Goal: Transaction & Acquisition: Book appointment/travel/reservation

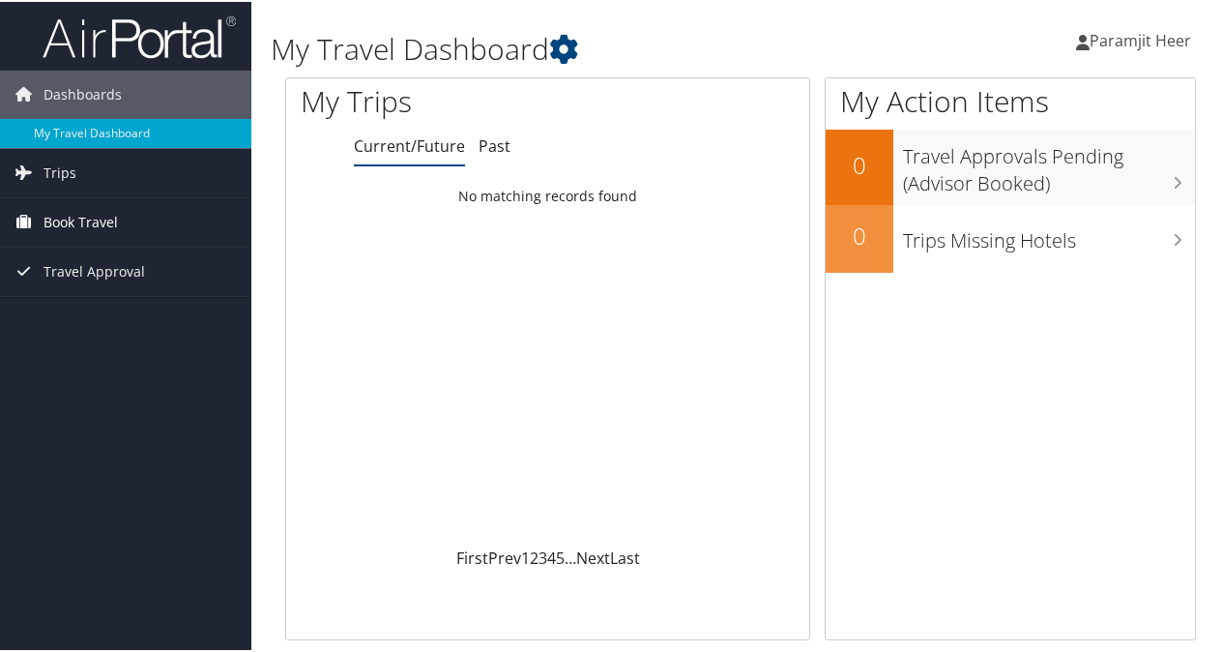
click at [73, 219] on span "Book Travel" at bounding box center [81, 220] width 74 height 48
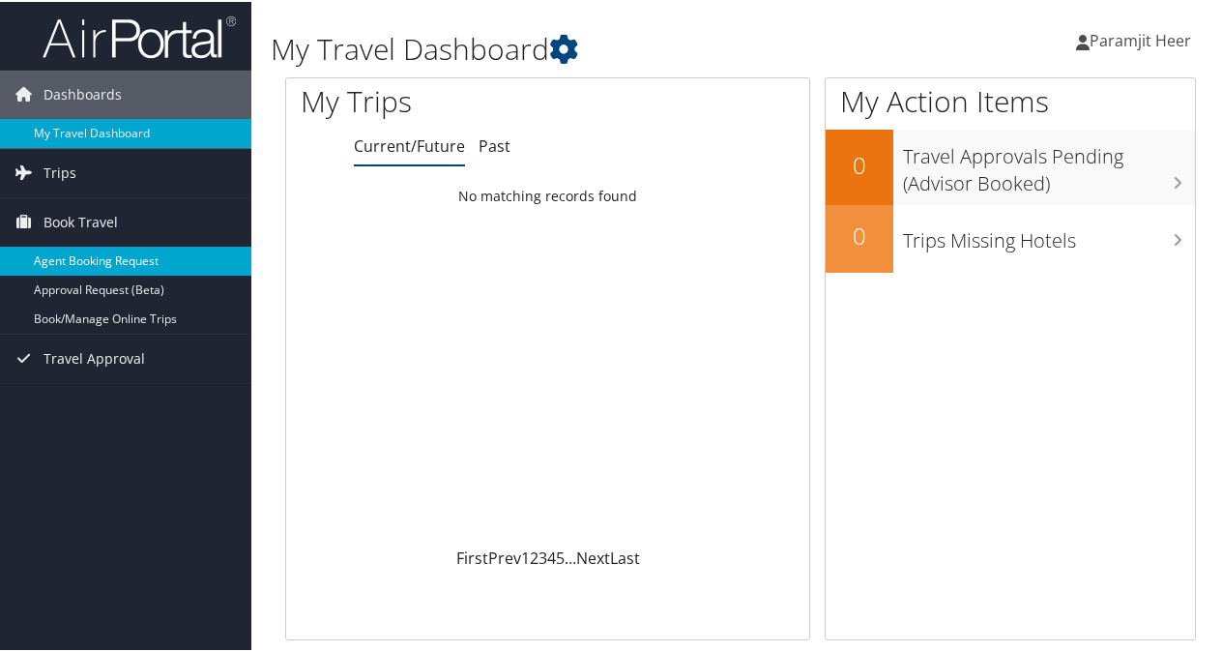
click at [76, 258] on link "Agent Booking Request" at bounding box center [125, 259] width 251 height 29
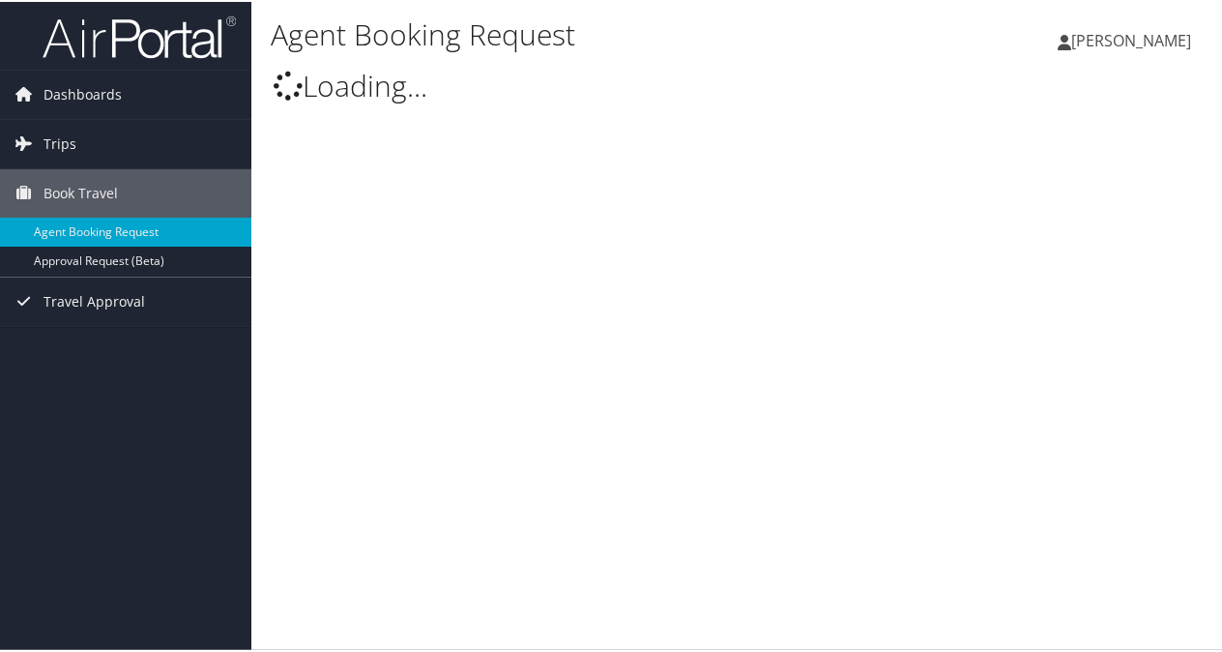
select select "[EMAIL_ADDRESS][DOMAIN_NAME]"
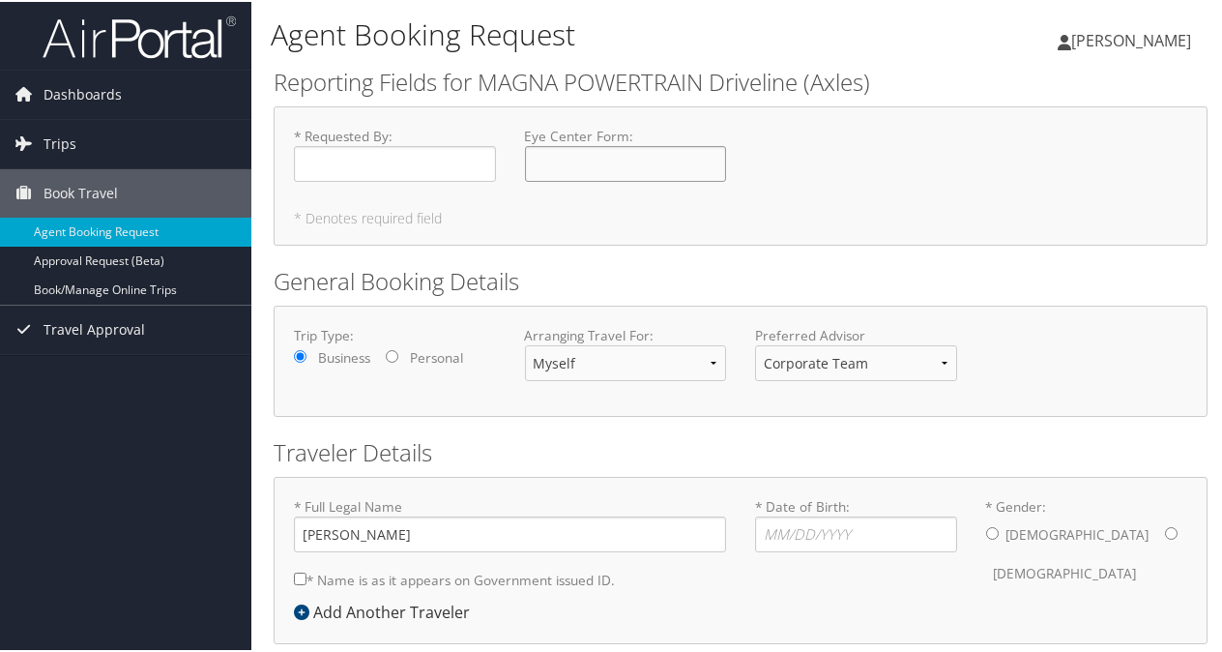
click at [594, 161] on input "Eye Center Form : Required" at bounding box center [626, 162] width 202 height 36
click at [912, 117] on div "* Requested By : Required Eye Center Form : Required * Denotes required field" at bounding box center [741, 173] width 934 height 139
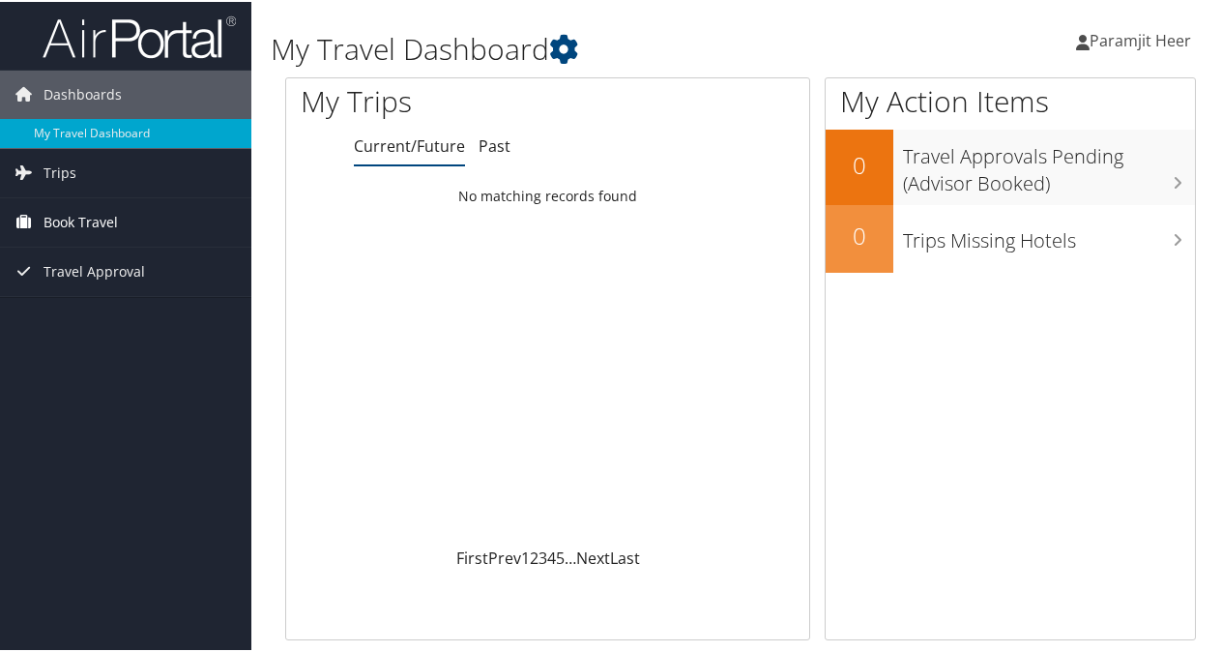
click at [53, 222] on span "Book Travel" at bounding box center [81, 220] width 74 height 48
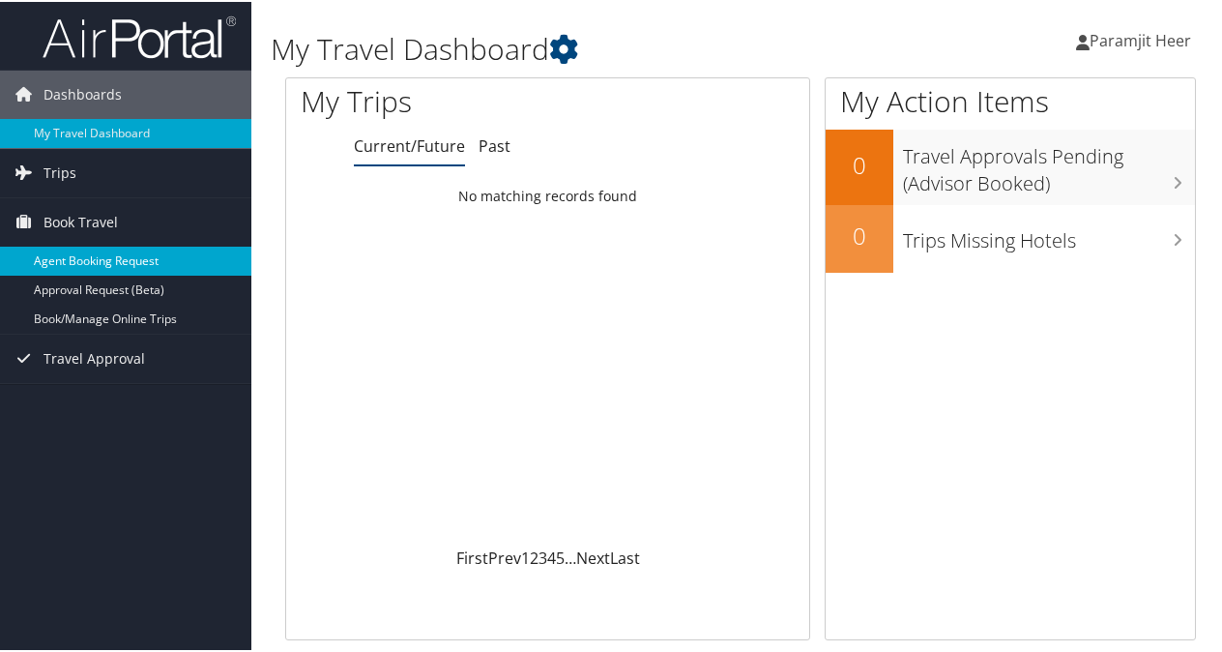
click at [95, 259] on link "Agent Booking Request" at bounding box center [125, 259] width 251 height 29
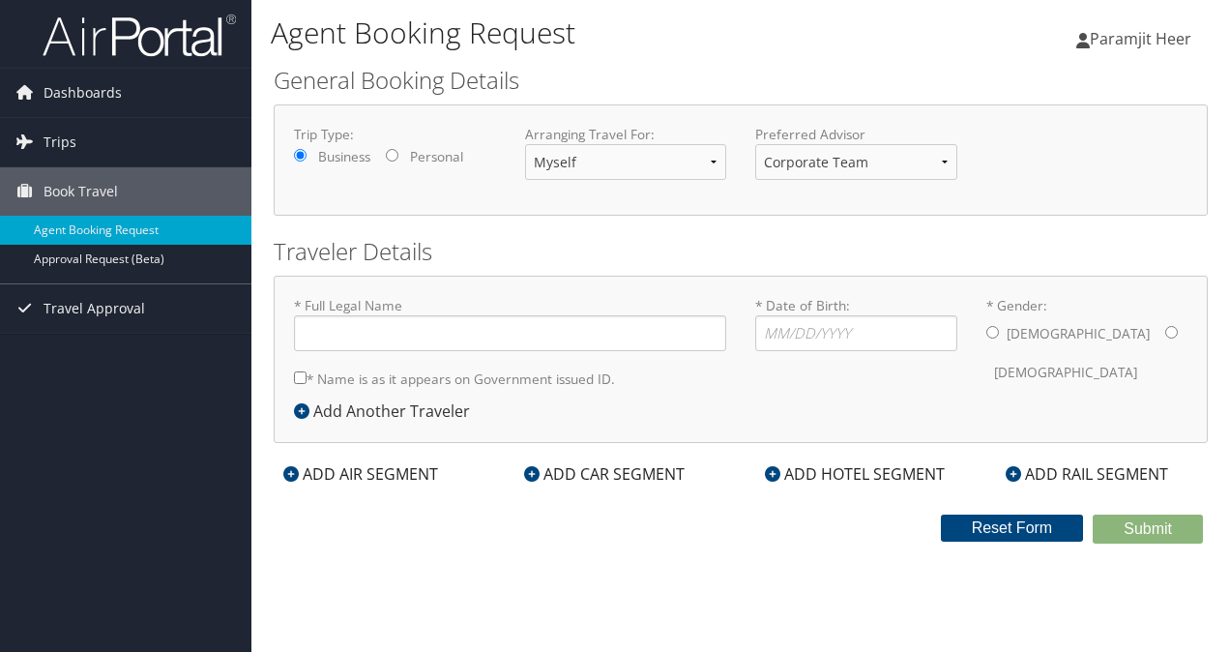
type input "Paramjit K Heer"
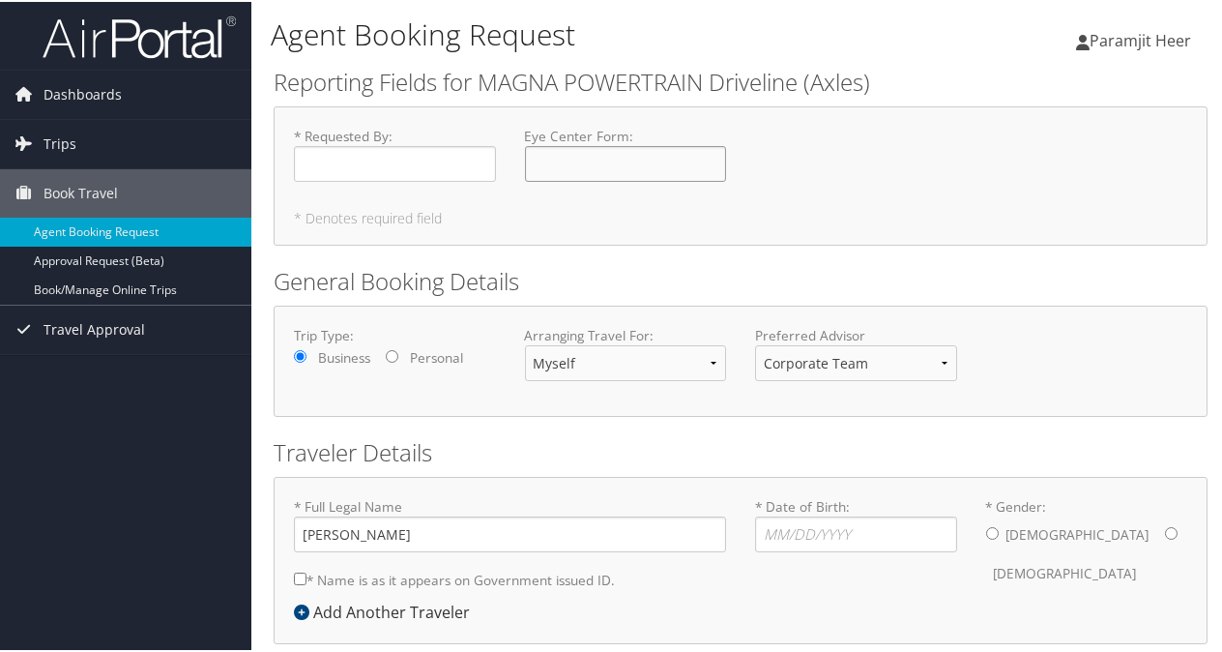
click at [578, 161] on input "Eye Center Form : Required" at bounding box center [626, 162] width 202 height 36
type input "completed"
click at [357, 161] on input "* Requested By : Required" at bounding box center [395, 162] width 202 height 36
click at [899, 212] on h5 "* Denotes required field" at bounding box center [740, 217] width 893 height 14
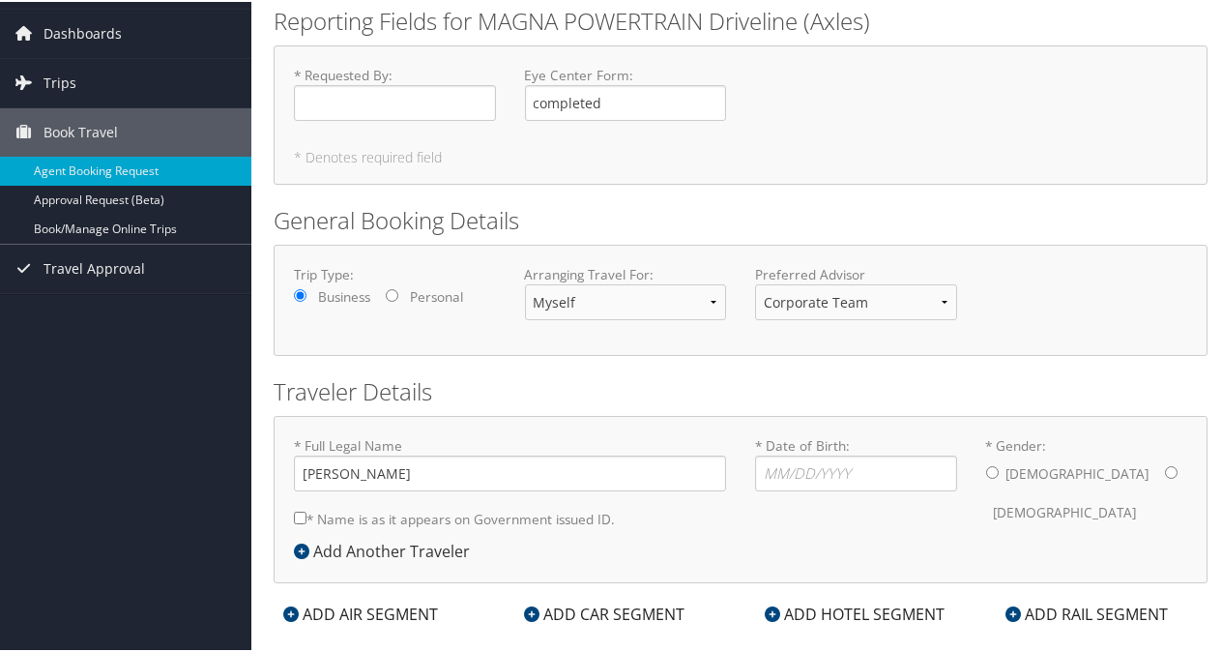
scroll to position [89, 0]
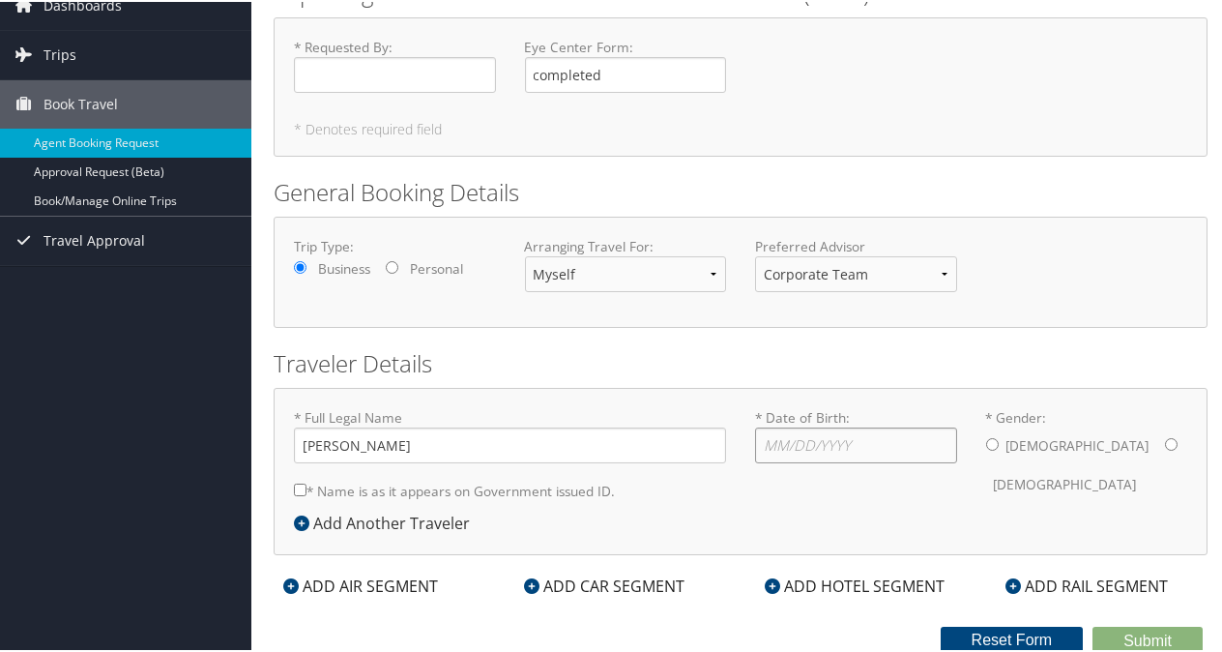
click at [859, 429] on input "* Date of Birth: Invalid Date" at bounding box center [856, 443] width 202 height 36
click at [853, 441] on input "* Date of Birth: Invalid Date" at bounding box center [856, 443] width 202 height 36
click at [851, 441] on input "* Date of Birth: Invalid Date" at bounding box center [856, 443] width 202 height 36
drag, startPoint x: 851, startPoint y: 441, endPoint x: 980, endPoint y: 461, distance: 131.1
click at [853, 447] on input "05/05/1970" at bounding box center [856, 443] width 202 height 36
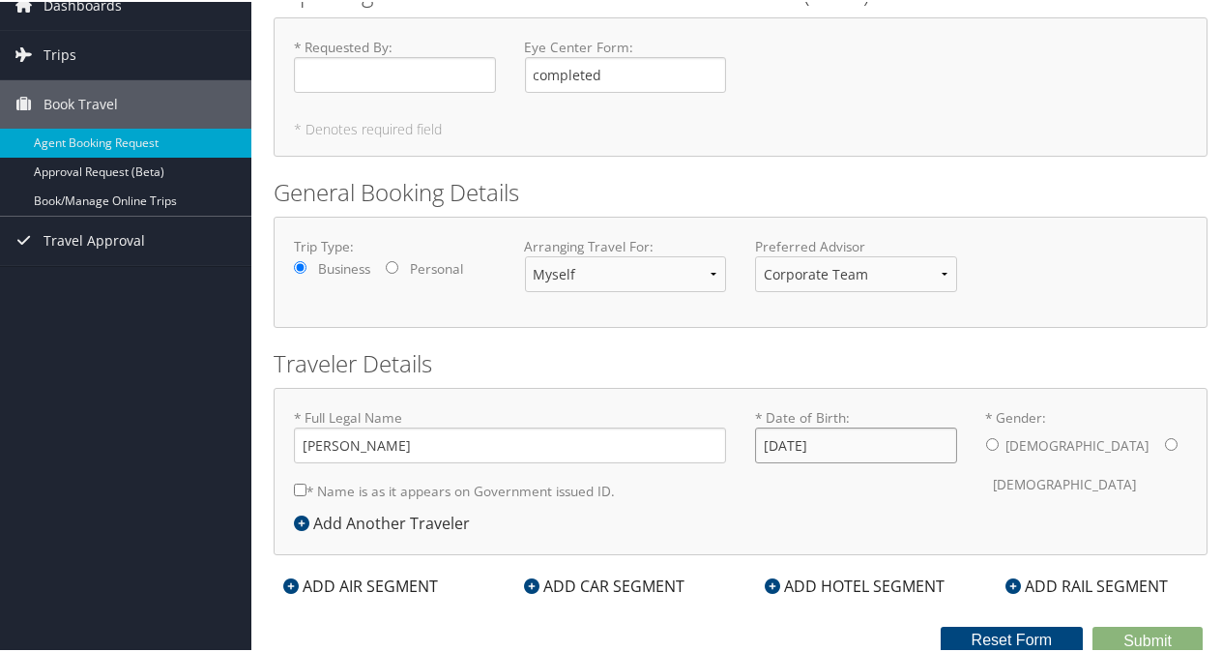
type input "05/05/1970"
click at [1165, 443] on input "* Gender: Male Female" at bounding box center [1171, 442] width 13 height 13
radio input "true"
click at [1066, 302] on div "Trip Type: Business Personal Arranging Travel For: Myself Another Traveler Gues…" at bounding box center [740, 270] width 922 height 71
click at [294, 484] on input "* Name is as it appears on Government issued ID." at bounding box center [300, 487] width 13 height 13
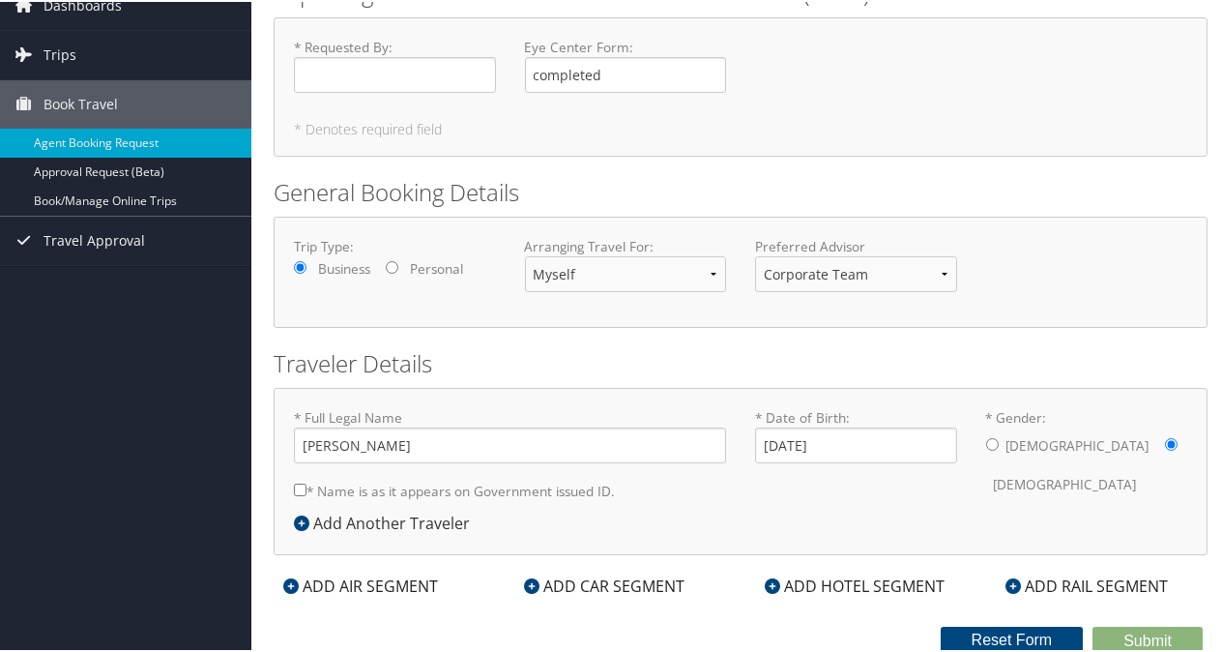
checkbox input "true"
click at [384, 580] on div "ADD AIR SEGMENT" at bounding box center [361, 583] width 174 height 23
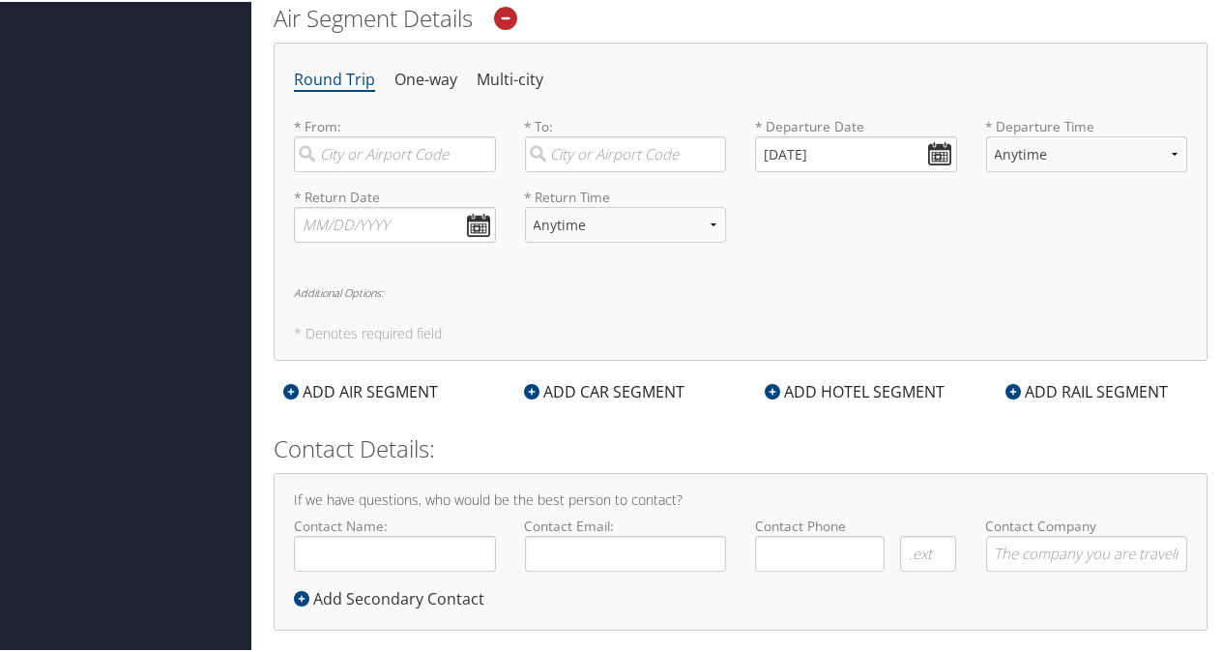
scroll to position [669, 0]
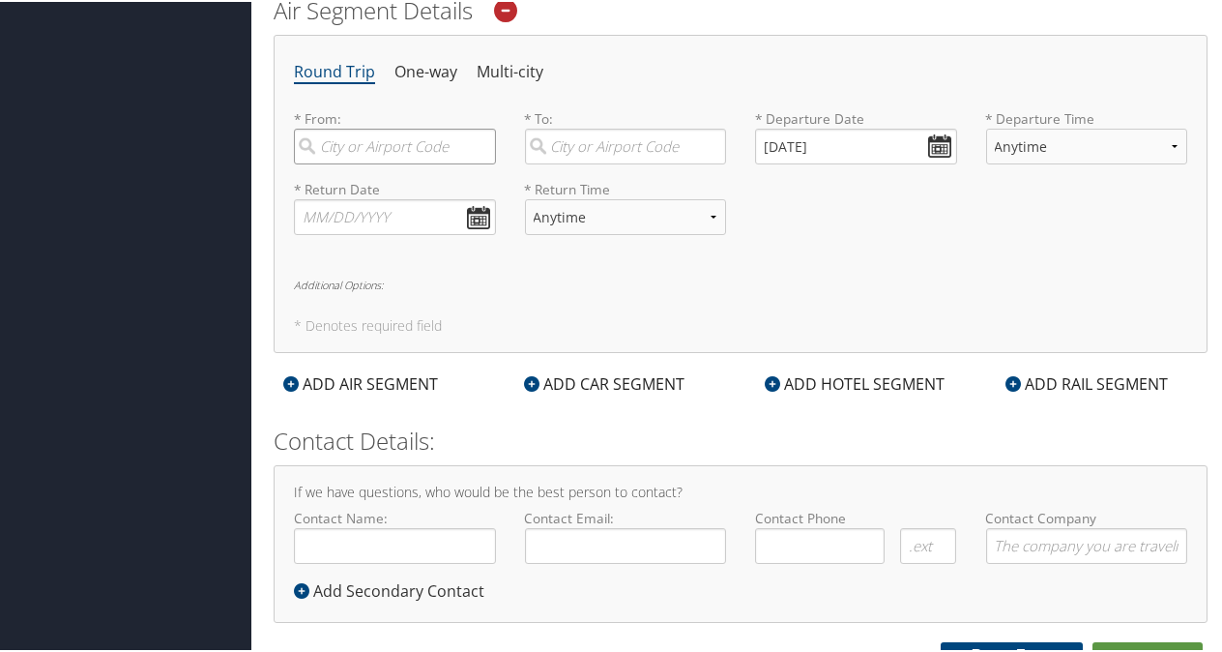
click at [388, 144] on input "search" at bounding box center [395, 145] width 202 height 36
click at [380, 175] on div "Detroit (DTW MI)" at bounding box center [397, 196] width 176 height 49
click at [380, 162] on input "DTW" at bounding box center [395, 145] width 202 height 36
type input "Detroit (DTW MI)"
click at [619, 139] on input "search" at bounding box center [626, 145] width 202 height 36
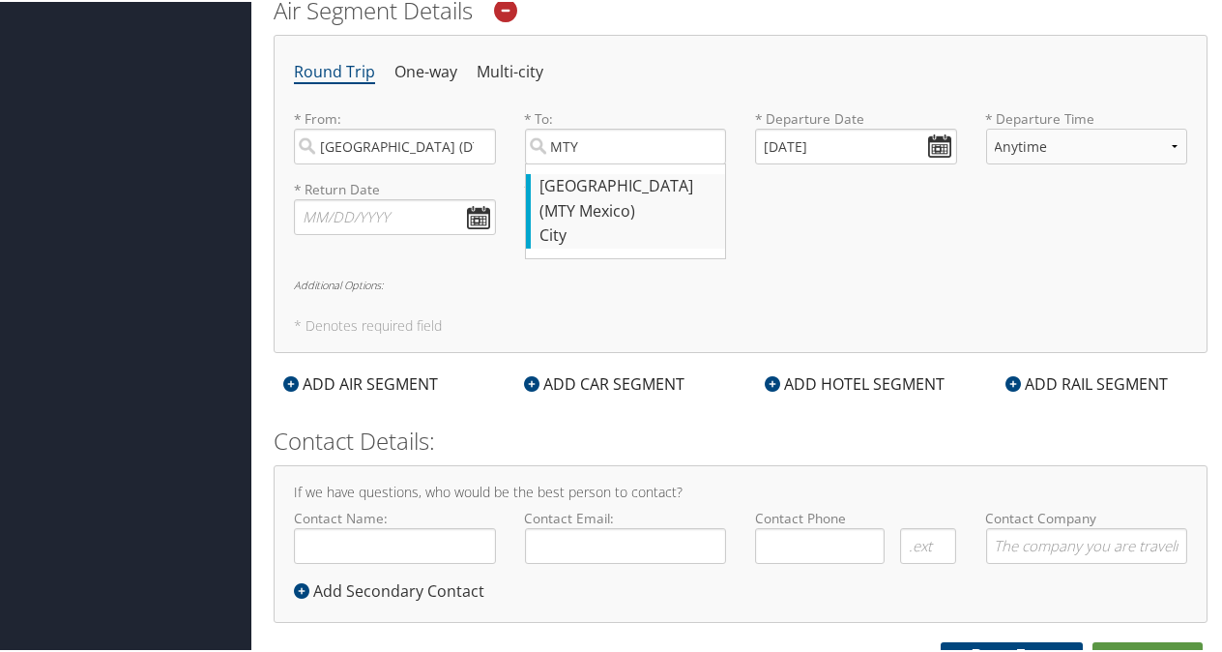
click at [608, 176] on div "Monterrey (MTY Mexico)" at bounding box center [628, 196] width 176 height 49
click at [608, 162] on input "MTY" at bounding box center [626, 145] width 202 height 36
type input "Monterrey (MTY Mexico)"
click at [942, 137] on input "09/09/2025" at bounding box center [856, 145] width 202 height 36
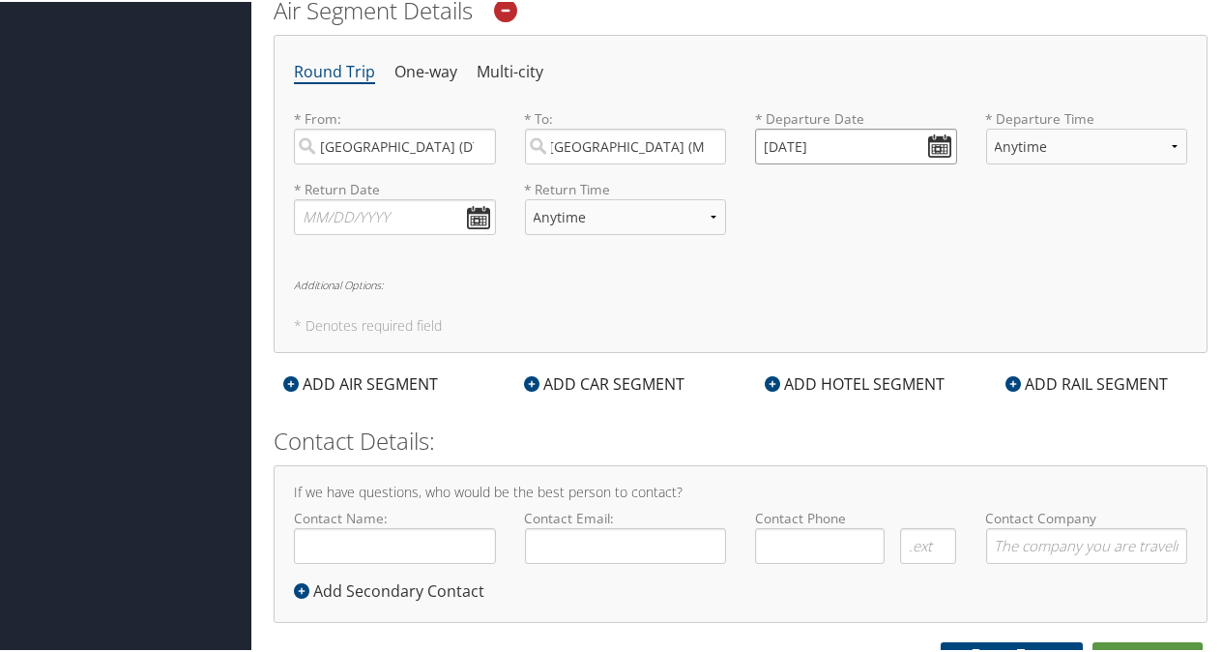
scroll to position [0, 0]
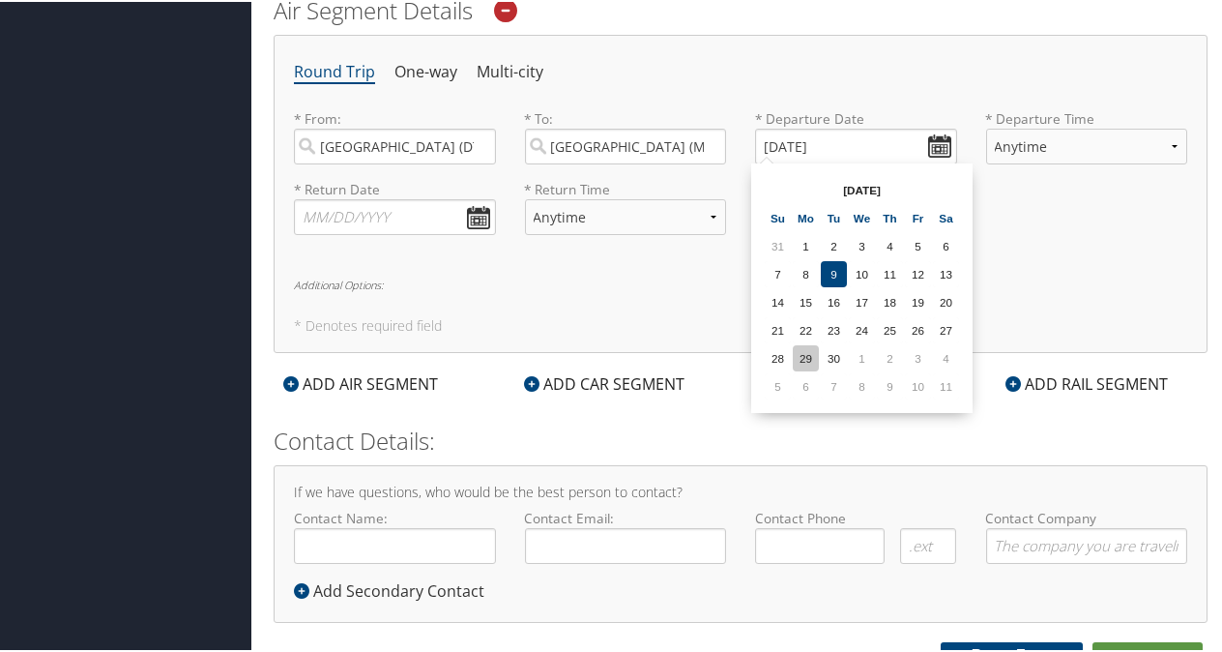
click at [814, 350] on td "29" at bounding box center [806, 356] width 26 height 26
type input "09/29/2025"
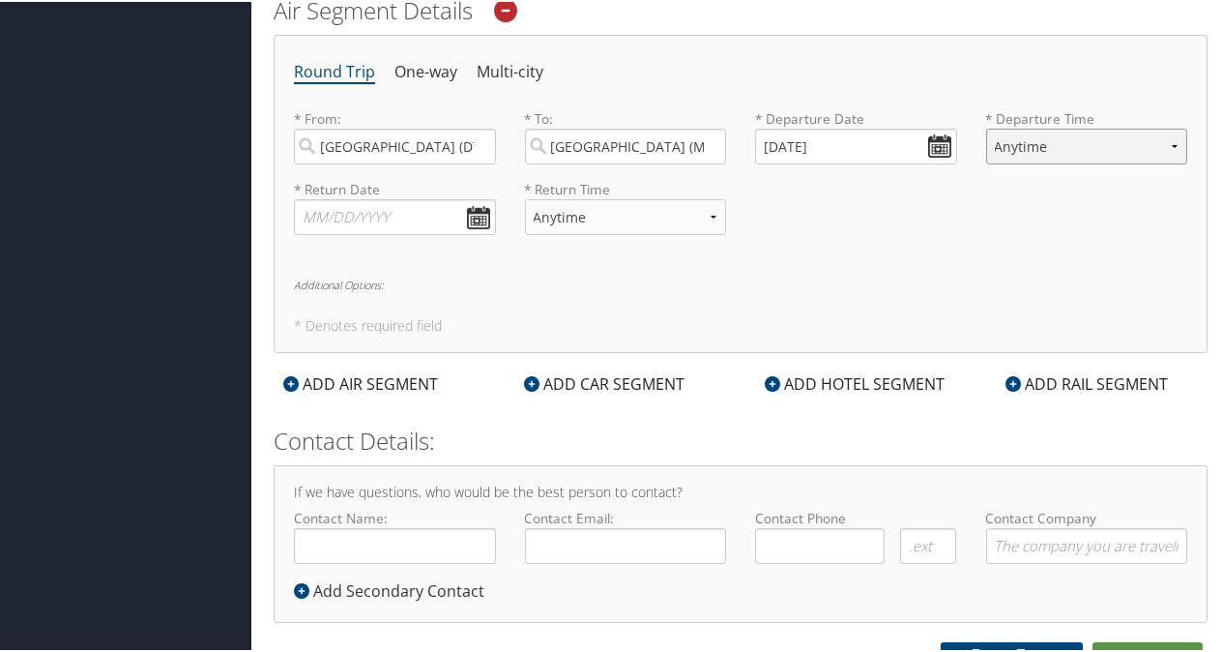
click at [1168, 141] on select "Anytime Early Morning (5AM-7AM) Morning (7AM-12PM) Afternoon (12PM-5PM) Evening…" at bounding box center [1087, 145] width 202 height 36
select select "12PM-5PM"
click at [986, 127] on select "Anytime Early Morning (5AM-7AM) Morning (7AM-12PM) Afternoon (12PM-5PM) Evening…" at bounding box center [1087, 145] width 202 height 36
click at [948, 241] on div "* Return Date Dates must be valid * Return Time Anytime Early Morning (5AM-7AM)…" at bounding box center [740, 213] width 922 height 71
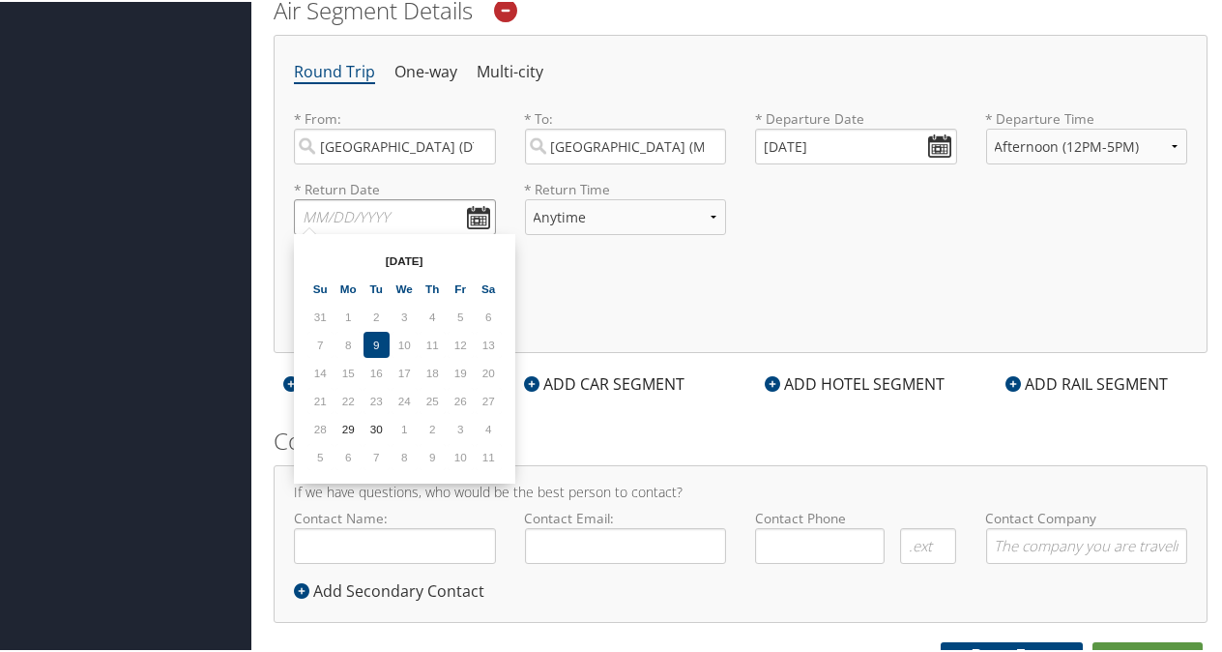
click at [478, 211] on input "text" at bounding box center [395, 215] width 202 height 36
click at [437, 426] on td "2" at bounding box center [433, 427] width 26 height 26
type input "10/02/2025"
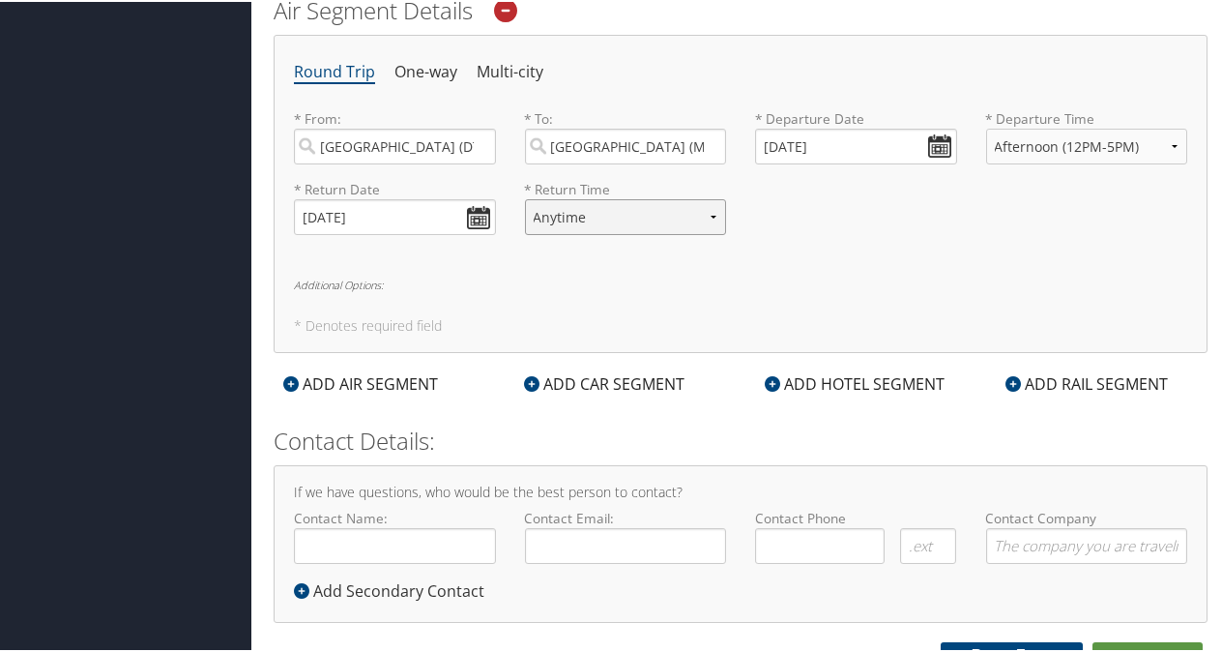
click at [599, 206] on select "Anytime Early Morning (5AM-7AM) Morning (7AM-12PM) Afternoon (12PM-5PM) Evening…" at bounding box center [626, 215] width 202 height 36
select select "12PM-5PM"
click at [525, 197] on select "Anytime Early Morning (5AM-7AM) Morning (7AM-12PM) Afternoon (12PM-5PM) Evening…" at bounding box center [626, 215] width 202 height 36
click at [798, 249] on div "Round Trip One-way Multi-city * From: Detroit (DTW MI) Required * To: Monterrey…" at bounding box center [741, 192] width 934 height 318
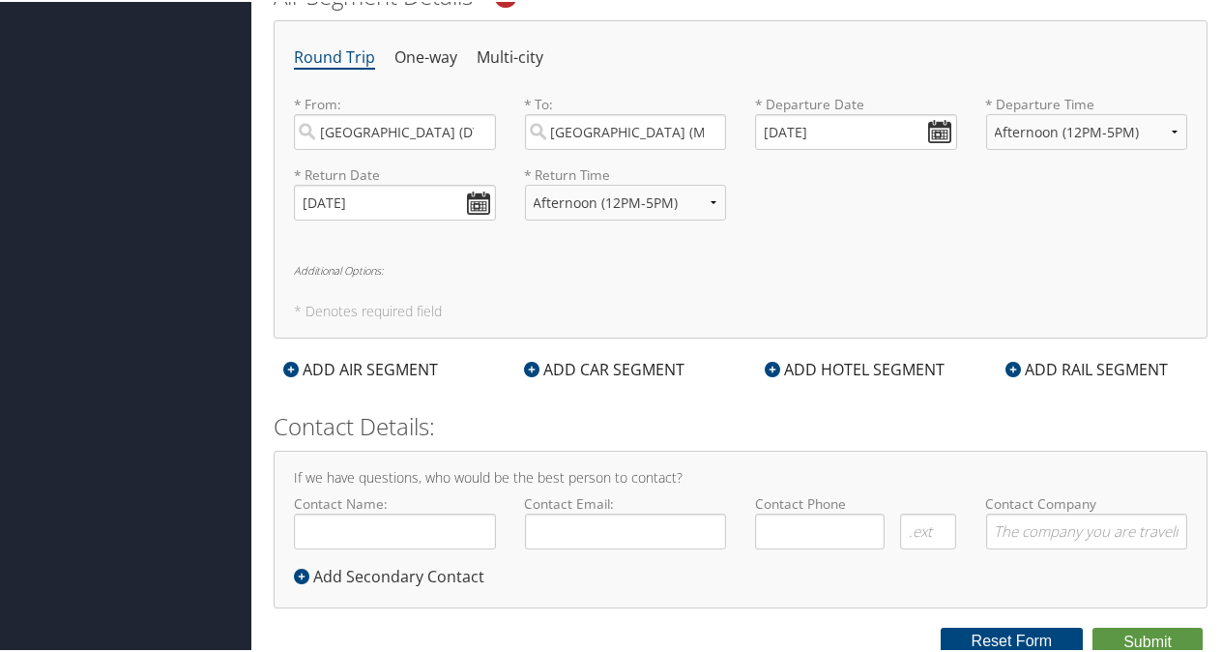
click at [835, 360] on div "ADD HOTEL SEGMENT" at bounding box center [854, 367] width 199 height 23
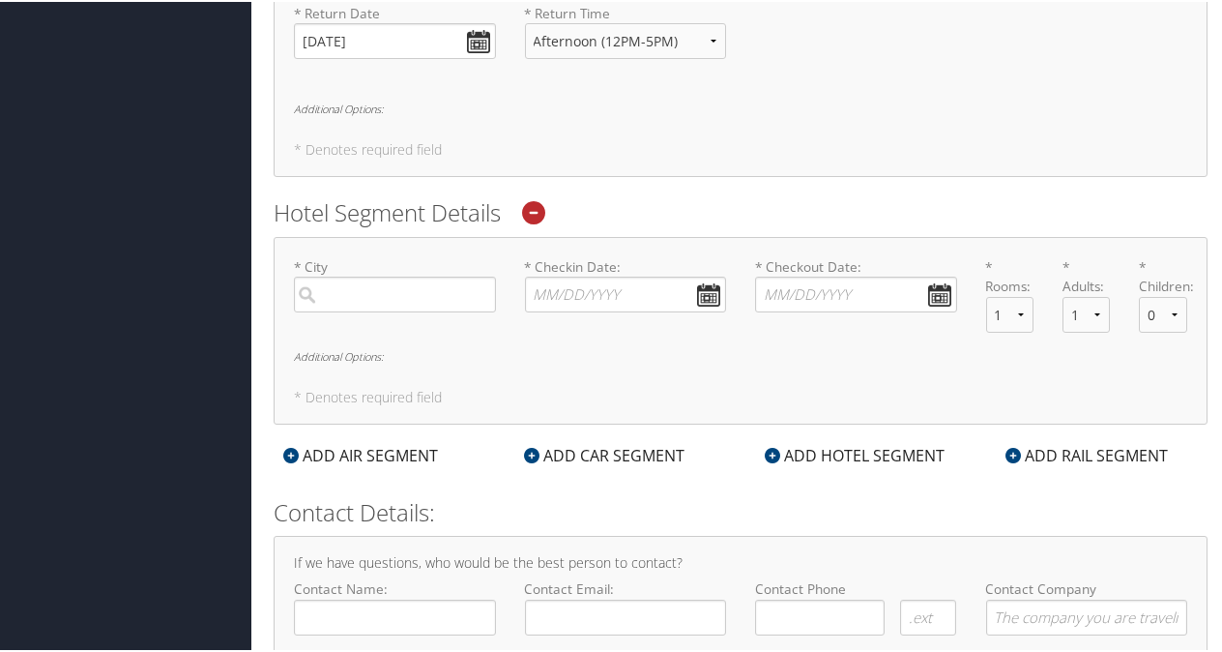
scroll to position [877, 0]
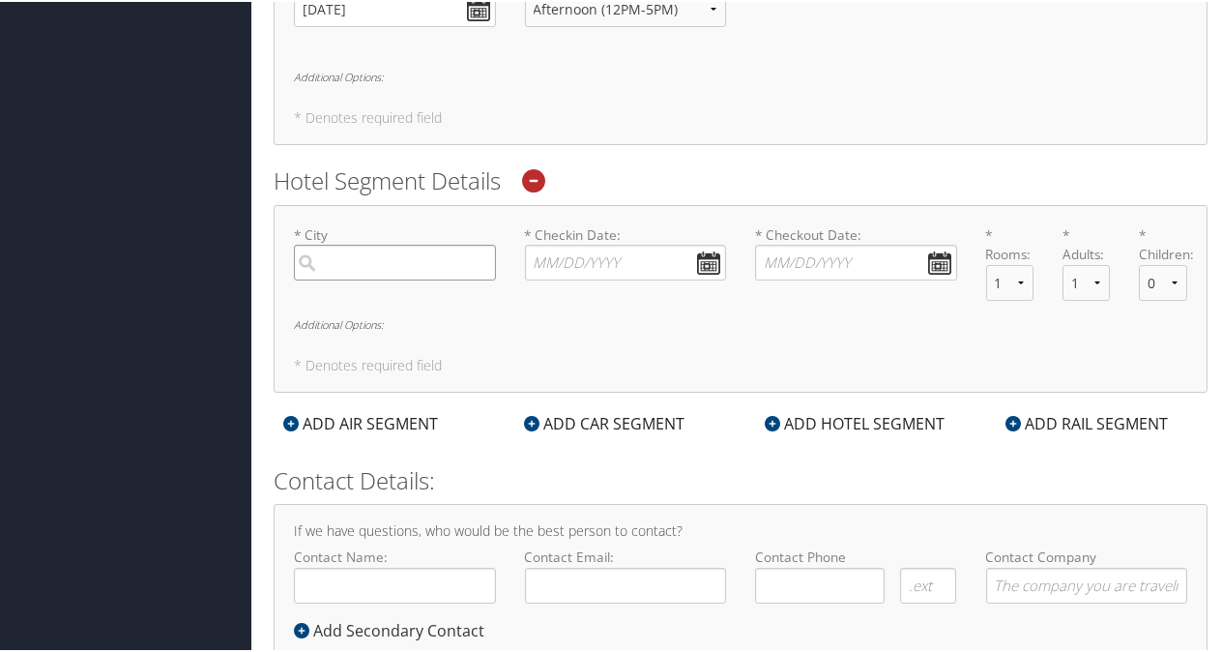
click at [340, 265] on input "search" at bounding box center [395, 261] width 202 height 36
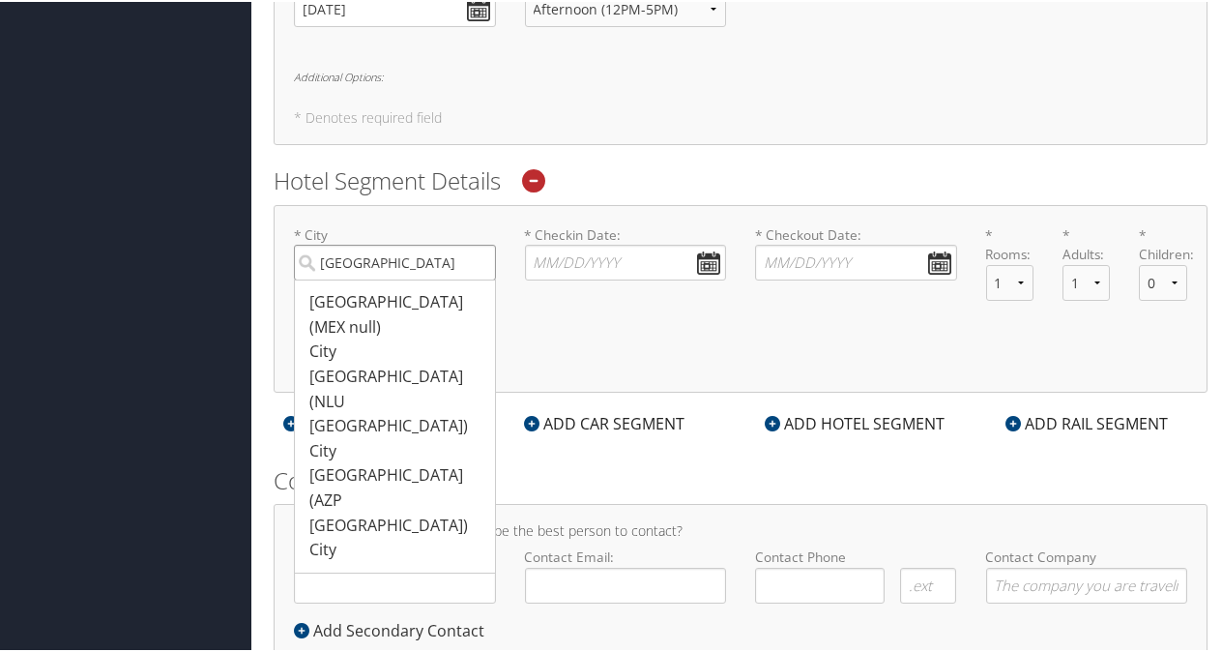
click at [320, 253] on input "Mexico" at bounding box center [395, 261] width 202 height 36
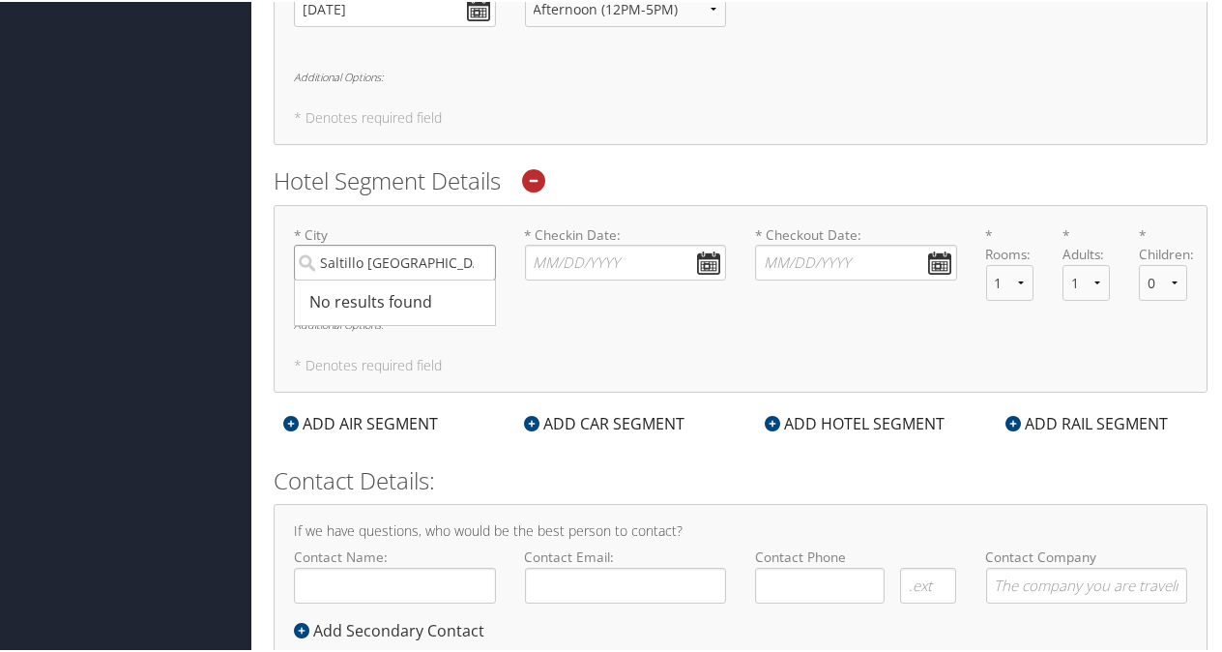
type input "Saltillo Mexico"
click at [771, 383] on div "* City Saltillo Mexico No results found -1 Required * Checkin Date: Dates must …" at bounding box center [741, 297] width 934 height 188
click at [422, 268] on input "Saltillo Mexico" at bounding box center [395, 261] width 202 height 36
click at [542, 295] on div "* City Saltillo Mexico No results found -1 Required * Checkin Date: Dates must …" at bounding box center [740, 268] width 922 height 91
click at [704, 257] on input "* Checkin Date: Dates must be valid" at bounding box center [626, 261] width 202 height 36
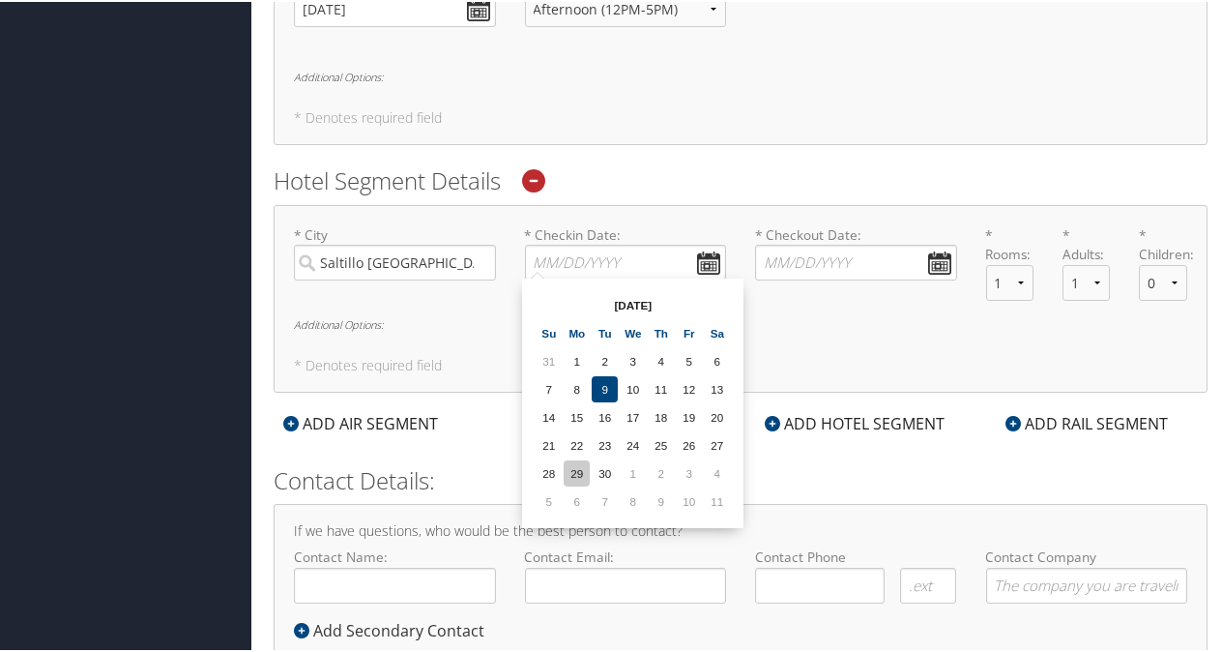
click at [581, 473] on td "29" at bounding box center [577, 471] width 26 height 26
type input "09/29/2025"
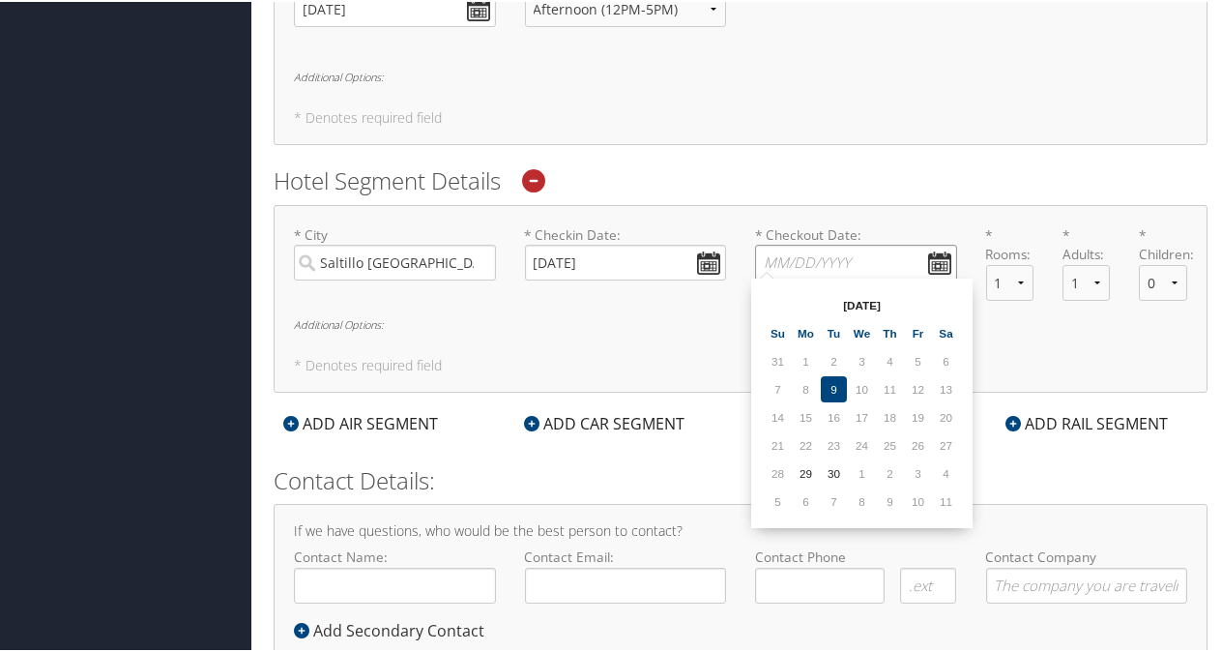
click at [934, 259] on input "* Checkout Date: Dates must be valid" at bounding box center [856, 261] width 202 height 36
click at [884, 469] on td "2" at bounding box center [890, 471] width 26 height 26
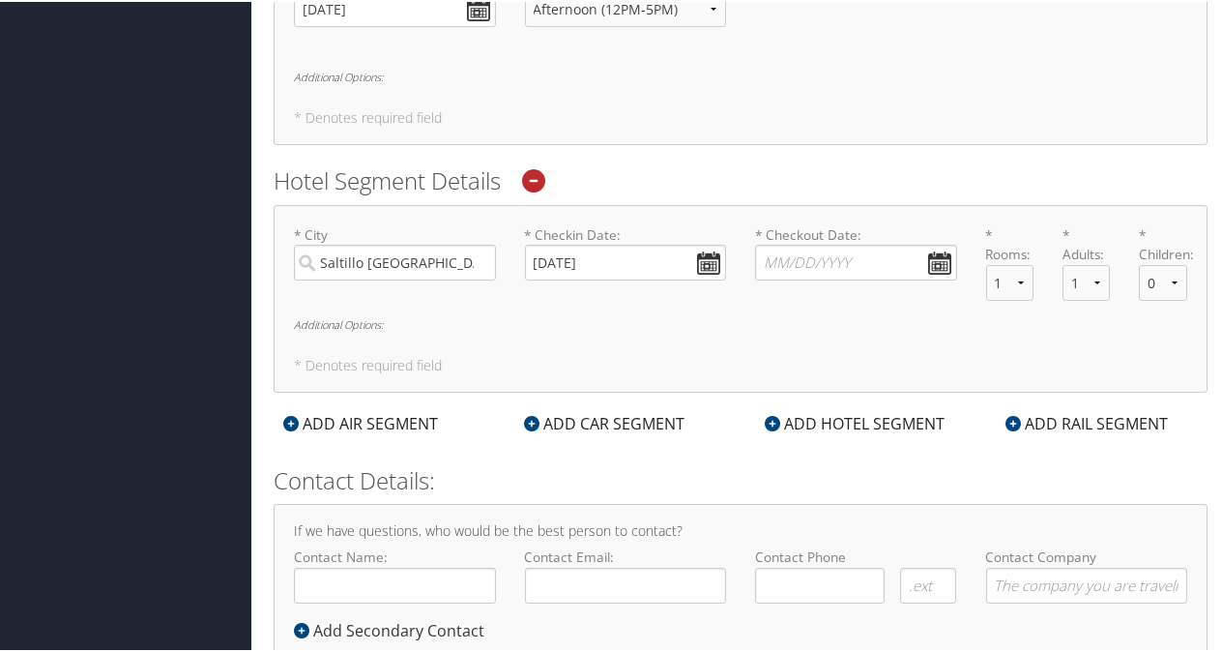
type input "10/02/2025"
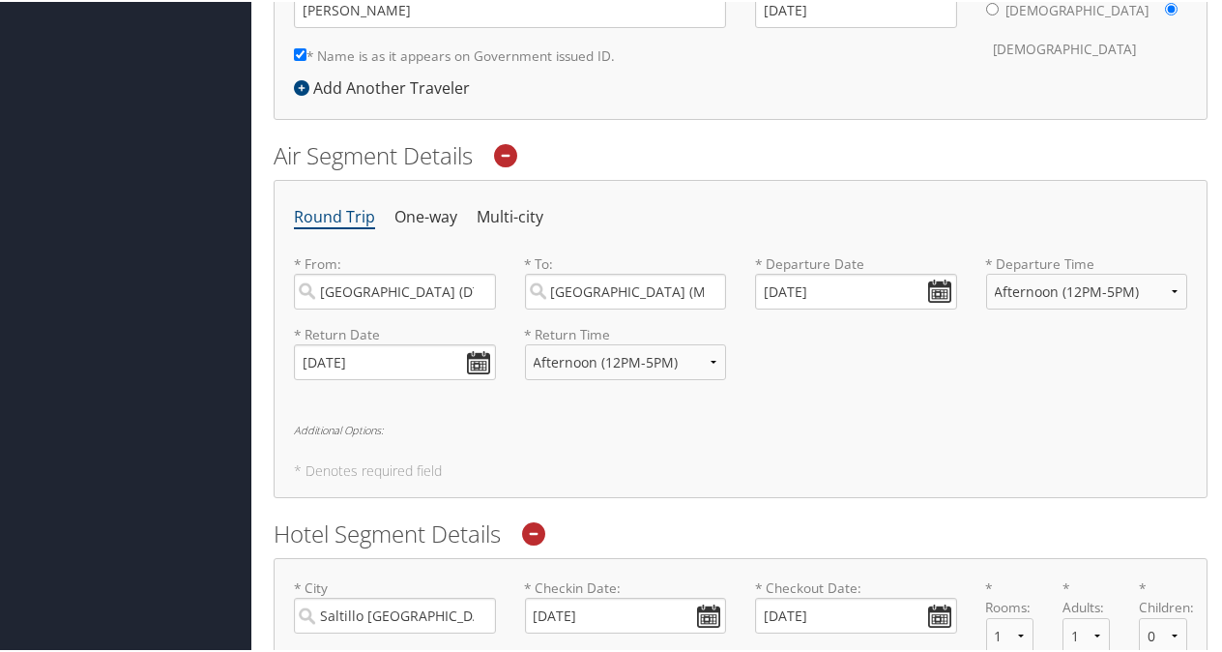
scroll to position [930, 0]
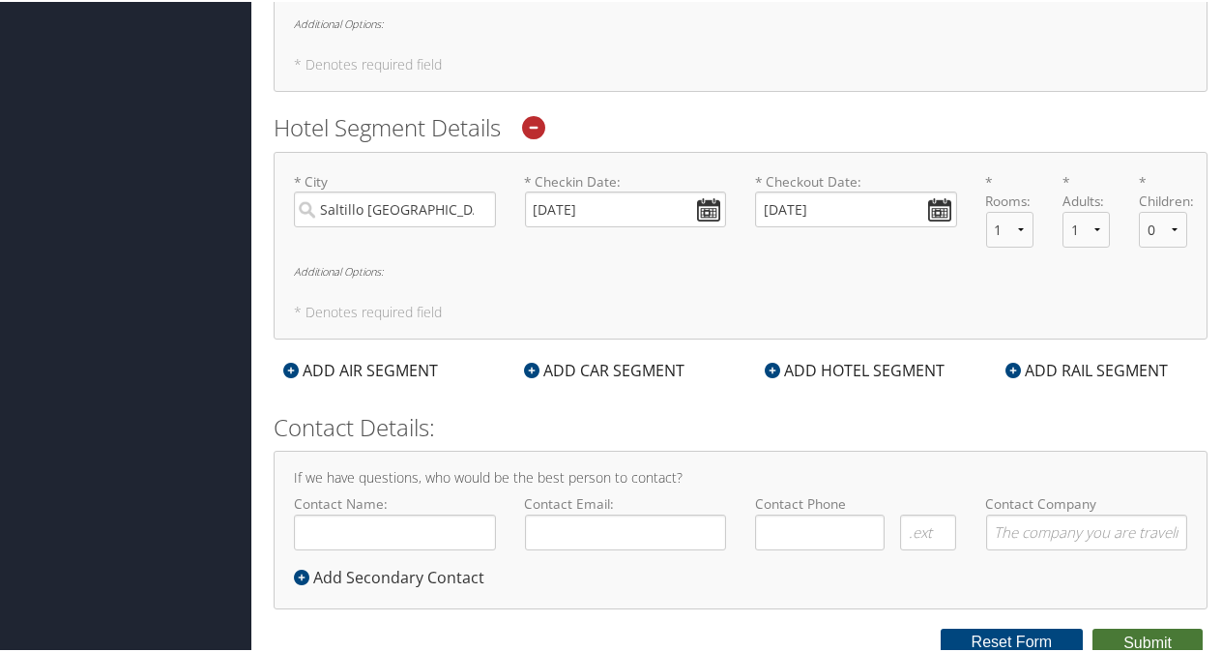
click at [1136, 633] on button "Submit" at bounding box center [1147, 640] width 110 height 29
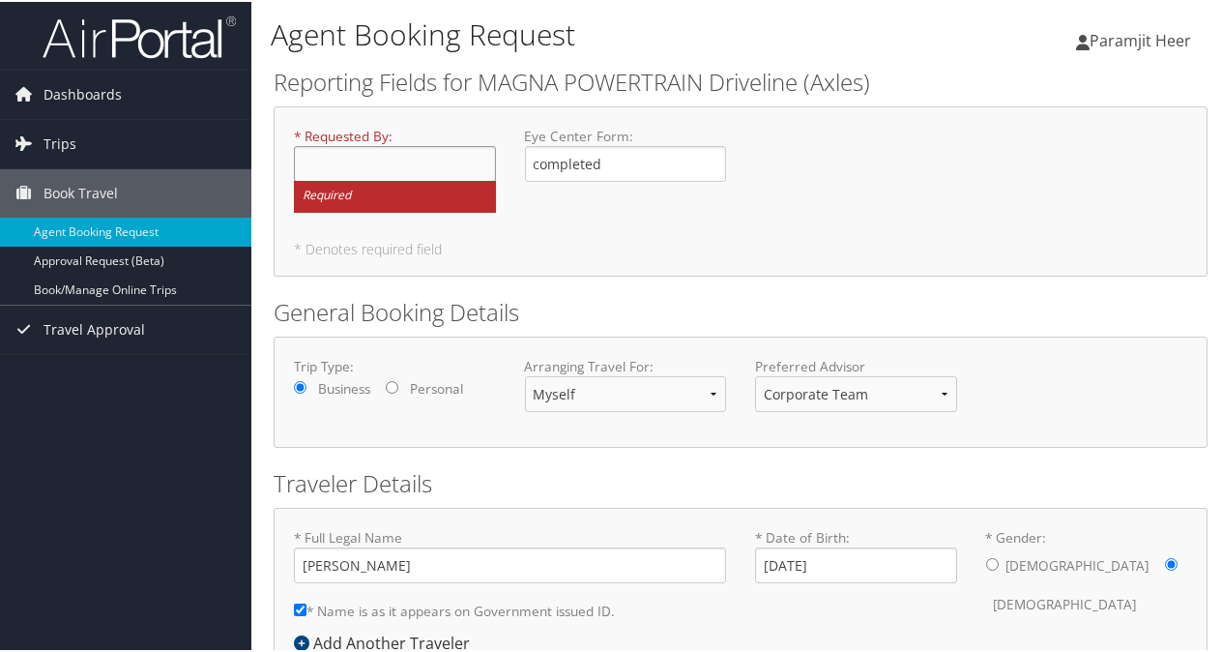
click at [367, 162] on input "* Requested By : Required" at bounding box center [395, 162] width 202 height 36
click at [363, 193] on small "Required" at bounding box center [395, 195] width 202 height 32
click at [363, 180] on input "* Requested By : Required" at bounding box center [395, 162] width 202 height 36
click at [363, 170] on input "* Requested By : Required" at bounding box center [395, 162] width 202 height 36
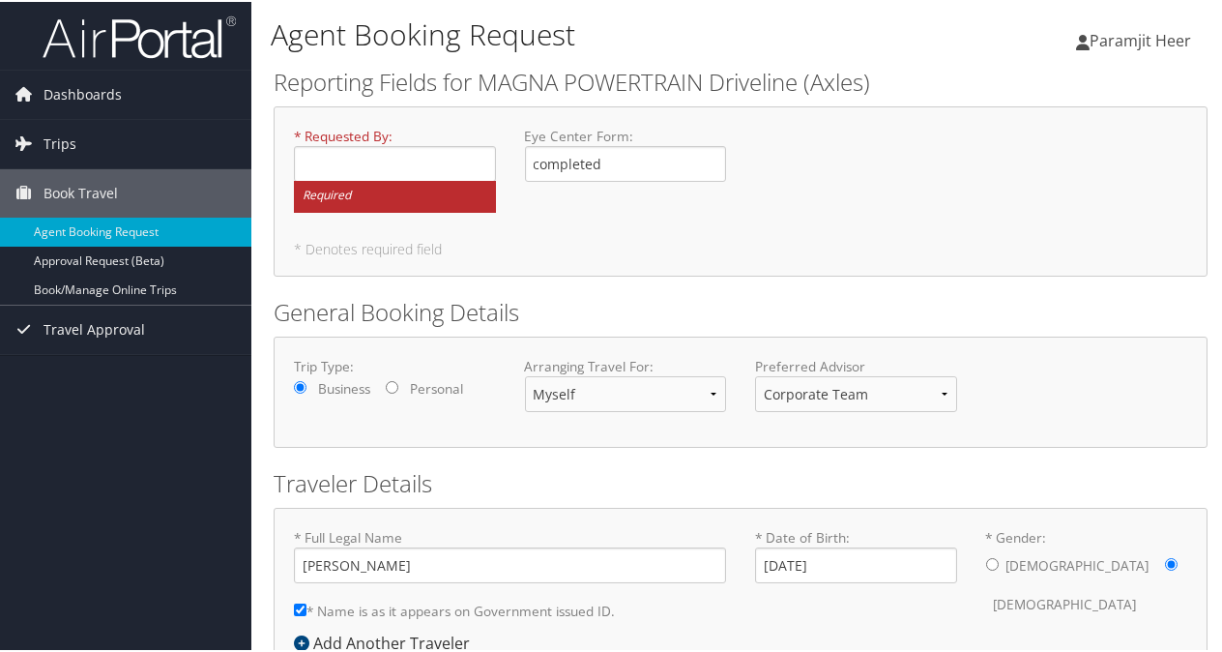
click at [354, 137] on label "* Requested By : Required" at bounding box center [395, 168] width 202 height 86
click at [354, 144] on input "* Requested By : Required" at bounding box center [395, 162] width 202 height 36
click at [338, 254] on h5 "* Denotes required field" at bounding box center [740, 248] width 893 height 14
drag, startPoint x: 331, startPoint y: 160, endPoint x: 321, endPoint y: 167, distance: 11.8
click at [330, 162] on input "* Requested By : Required" at bounding box center [395, 162] width 202 height 36
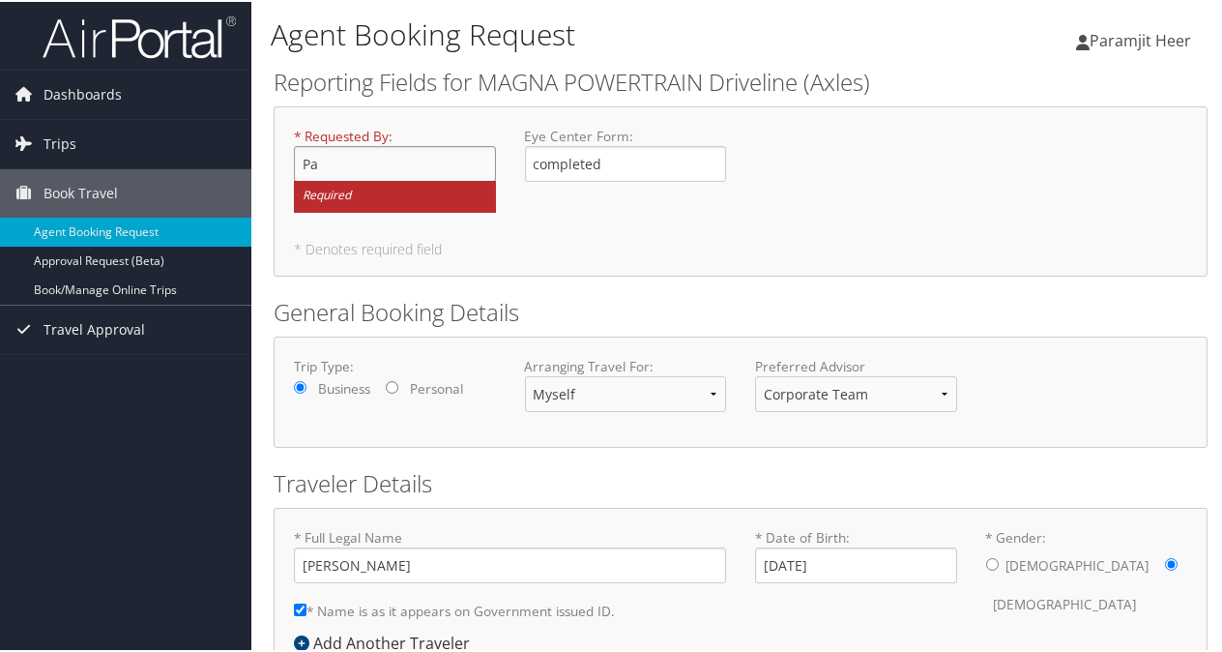
type input "P"
type input "??"
click at [539, 218] on div "* Requested By : ?? Required Eye Center Form : completed Required" at bounding box center [740, 176] width 922 height 102
click at [704, 217] on div "* Requested By : ?? Required Eye Center Form : completed Required" at bounding box center [740, 176] width 922 height 102
click at [328, 168] on input "??" at bounding box center [395, 162] width 202 height 36
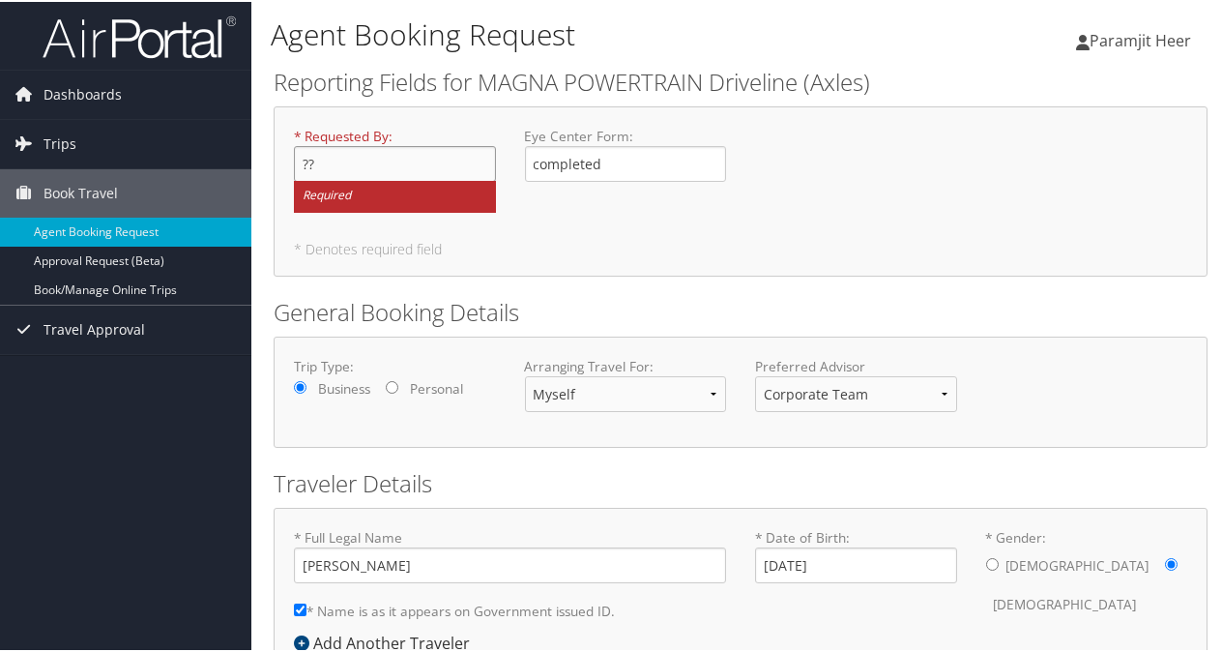
drag, startPoint x: 333, startPoint y: 162, endPoint x: 254, endPoint y: 165, distance: 78.4
drag, startPoint x: 623, startPoint y: 263, endPoint x: 606, endPoint y: 186, distance: 79.1
click at [625, 259] on div "* Requested By : Required Eye Center Form : completed Required * Denotes requir…" at bounding box center [741, 189] width 934 height 170
click at [612, 163] on input "completed" at bounding box center [626, 162] width 202 height 36
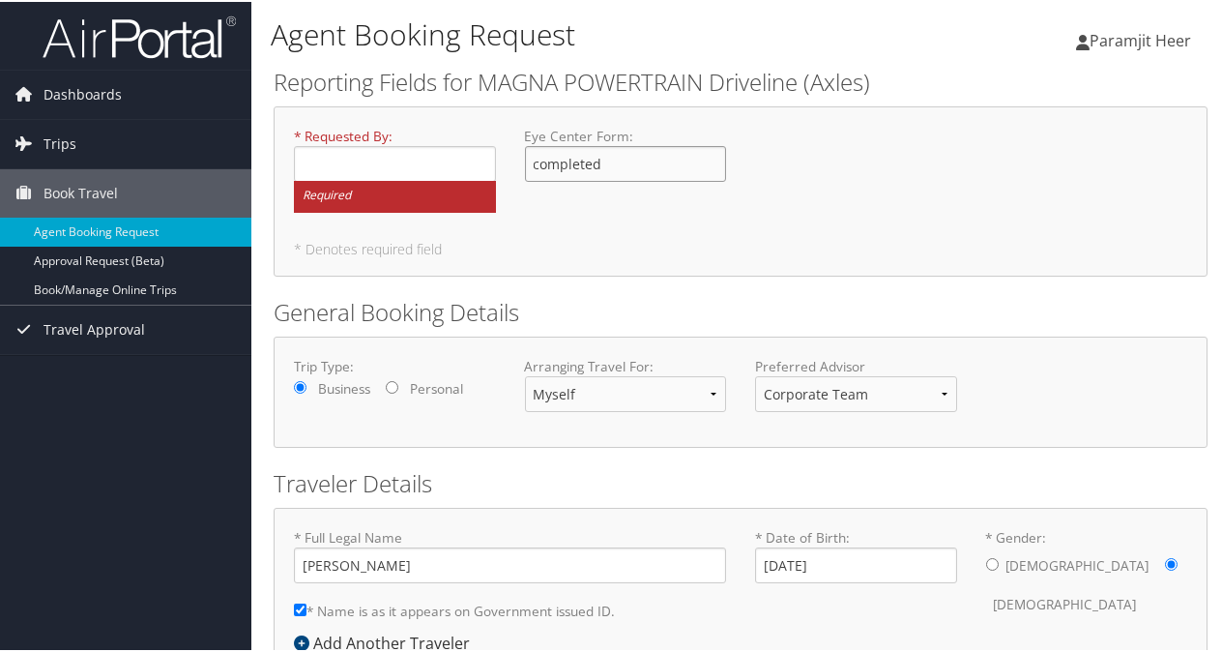
drag, startPoint x: 612, startPoint y: 159, endPoint x: 310, endPoint y: 169, distance: 301.8
click at [362, 169] on div "* Requested By : Required Eye Center Form : completed Required" at bounding box center [740, 176] width 922 height 102
click at [548, 181] on div "Eye Center Form : Required" at bounding box center [625, 160] width 231 height 71
type input "completed"
type input "( ) -"
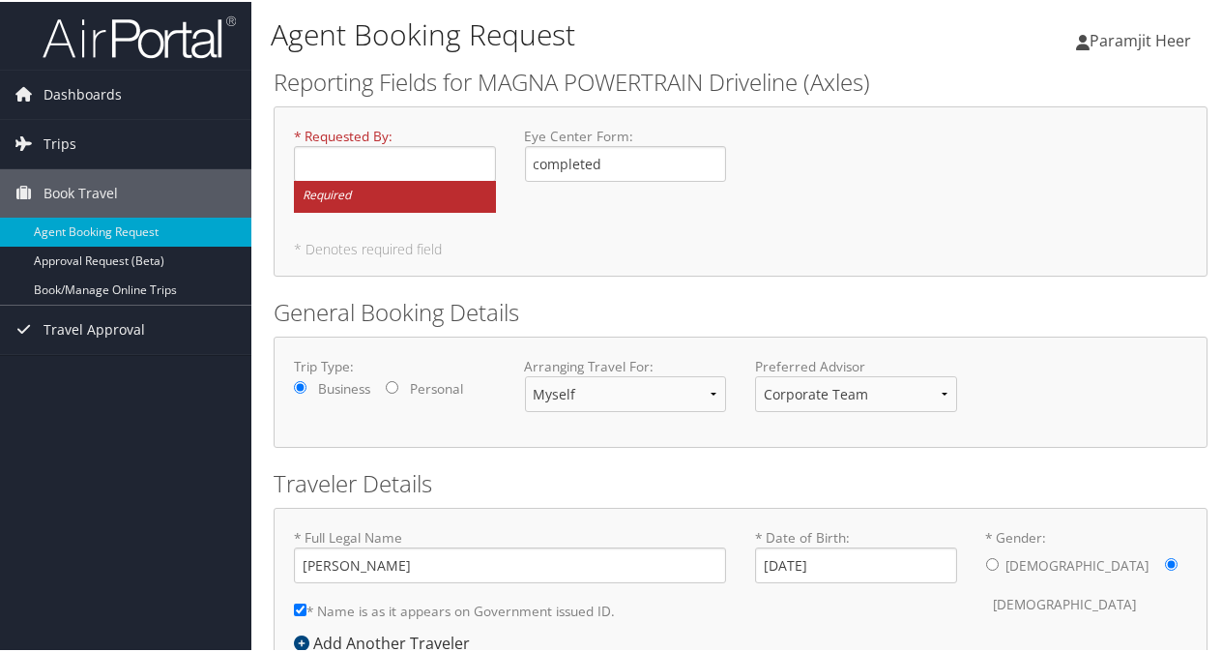
click at [652, 222] on div "* Requested By : Required Eye Center Form : completed Required" at bounding box center [740, 176] width 922 height 102
click at [327, 166] on input "* Requested By : Required" at bounding box center [395, 162] width 202 height 36
type input "A"
type input "P"
type input "MPT Troy"
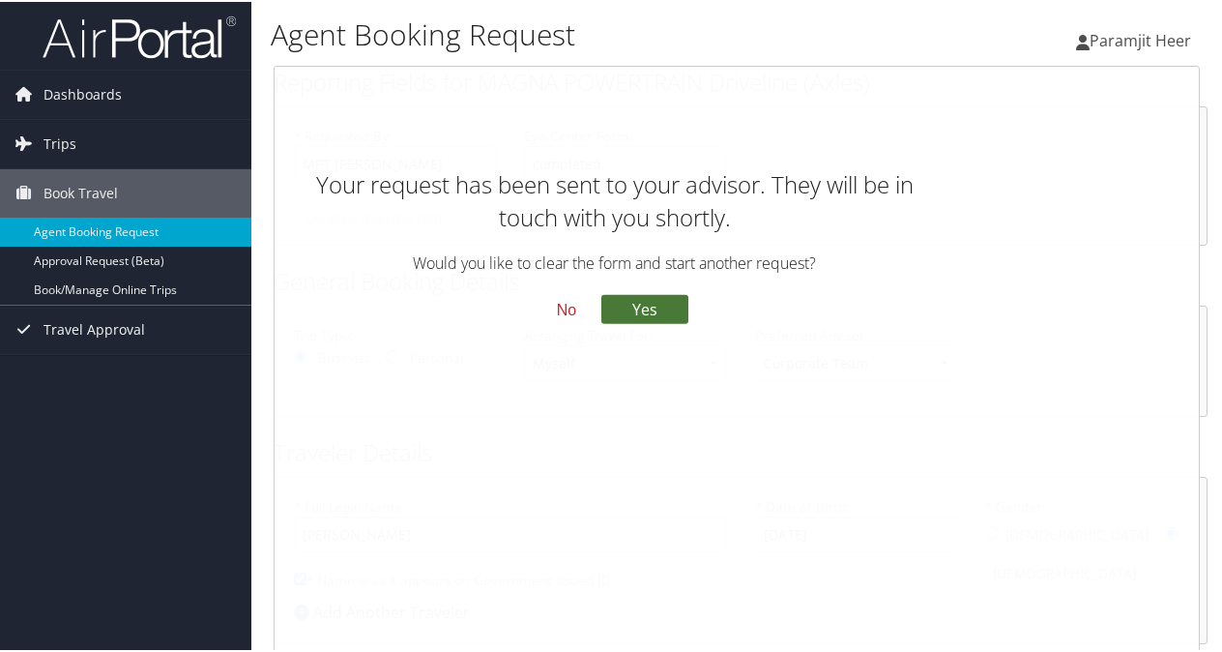
click at [647, 301] on button "Yes" at bounding box center [644, 306] width 87 height 29
